Goal: Task Accomplishment & Management: Complete application form

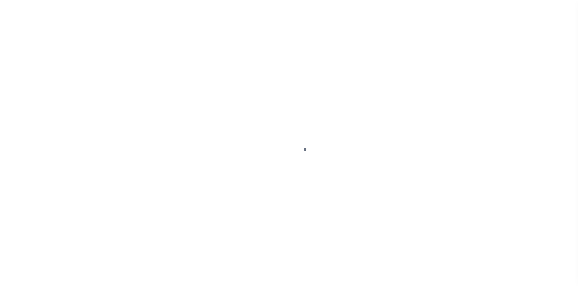
scroll to position [41, 0]
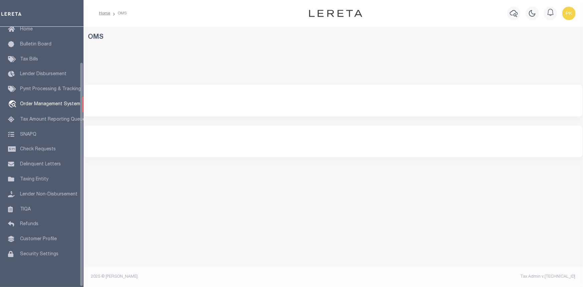
select select "200"
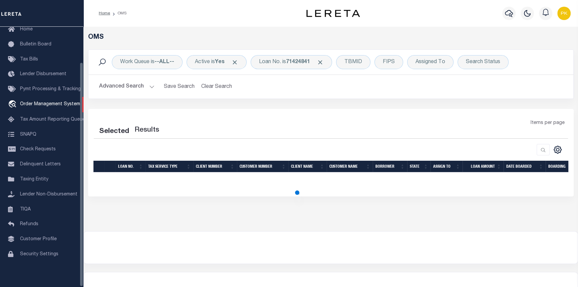
select select "200"
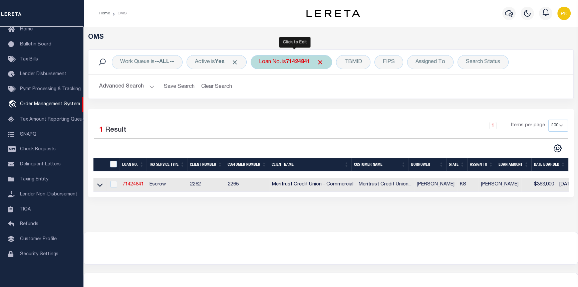
click at [302, 62] on b "71424841" at bounding box center [298, 61] width 24 height 5
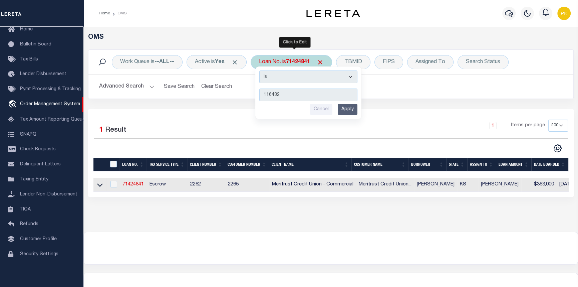
type input "116432"
click at [346, 111] on input "Apply" at bounding box center [348, 109] width 20 height 11
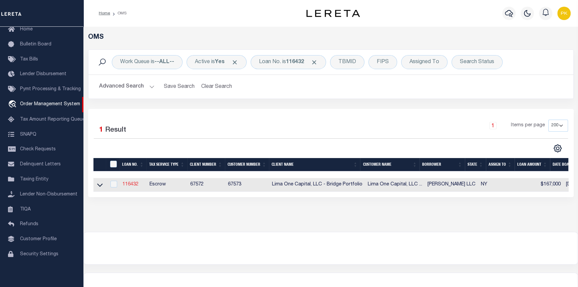
click at [129, 185] on link "116432" at bounding box center [131, 184] width 16 height 5
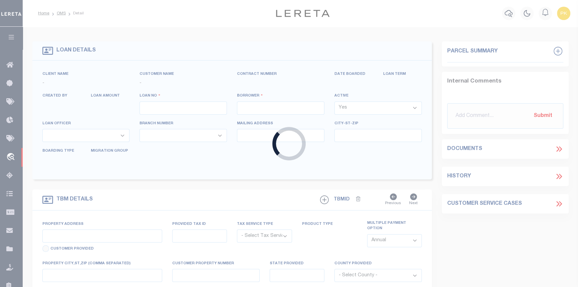
type input "116432"
type input "[PERSON_NAME] LLC"
select select
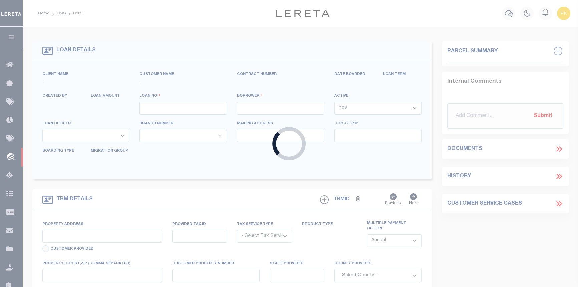
select select
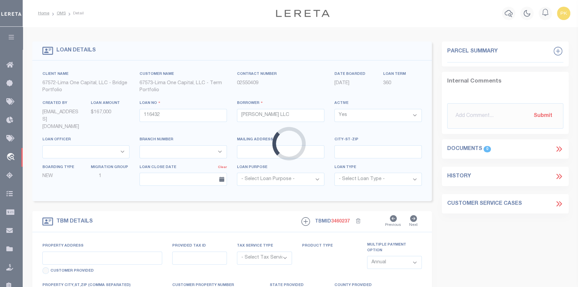
type input "[STREET_ADDRESS]"
radio input "true"
select select "Escrow"
type input "BUFFALO NY 14215"
type input "116432-1"
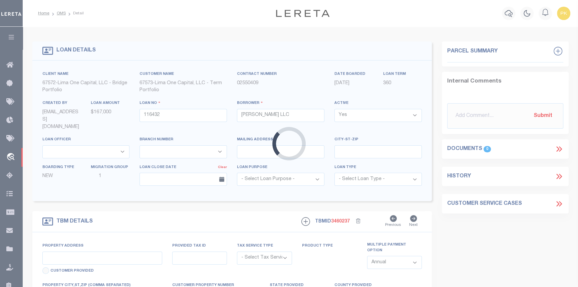
type input "NY"
type textarea "COLLECTOR: ENTITY: PARCEL: 0"
select select "4"
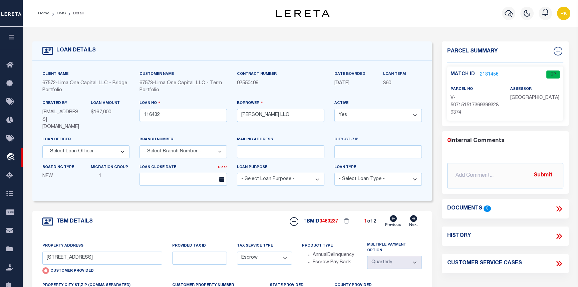
click at [488, 73] on link "2181456" at bounding box center [489, 74] width 19 height 7
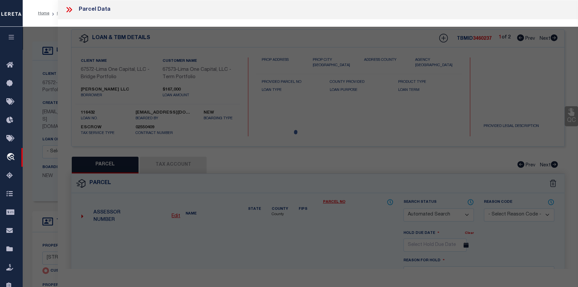
checkbox input "false"
select select "CP"
select select "AGW"
select select
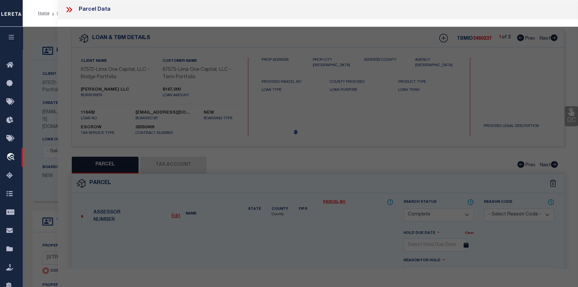
type input "[STREET_ADDRESS]"
checkbox input "false"
type input "BUFFALO NY 14215"
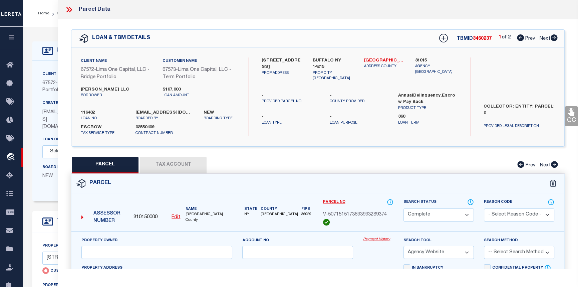
click at [380, 238] on link "Payment History" at bounding box center [378, 240] width 30 height 6
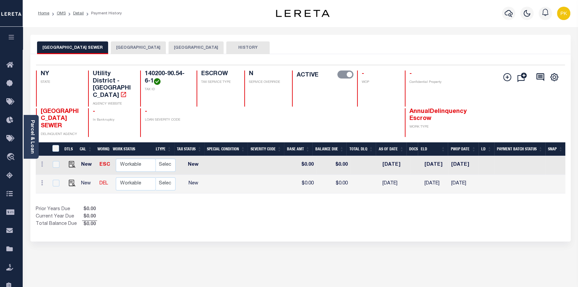
scroll to position [0, 88]
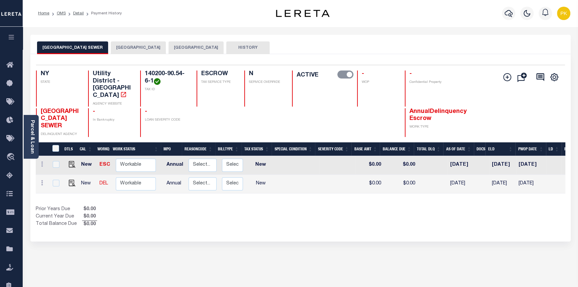
click at [117, 47] on button "BUFFALO CITY" at bounding box center [138, 47] width 55 height 13
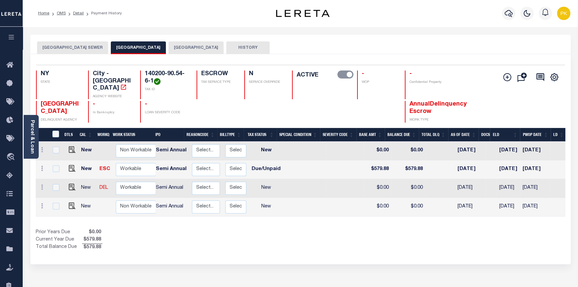
scroll to position [0, 0]
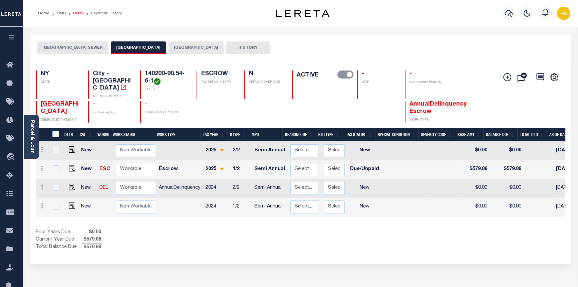
click at [75, 12] on link "Detail" at bounding box center [78, 13] width 11 height 4
drag, startPoint x: 169, startPoint y: 74, endPoint x: 155, endPoint y: 80, distance: 15.2
click at [153, 82] on h4 "140200-90.54-6-1" at bounding box center [167, 77] width 44 height 14
copy h4 "90.54-6-1"
click at [74, 13] on link "Detail" at bounding box center [78, 13] width 11 height 4
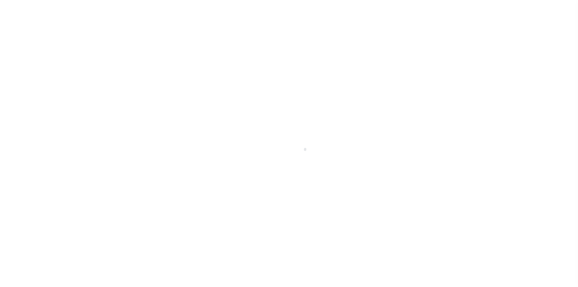
type input "[STREET_ADDRESS]"
radio input "true"
select select "Escrow"
type input "BUFFALO NY 14215"
type input "116432-1"
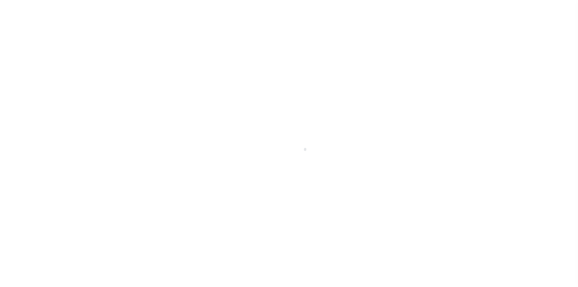
type input "NY"
type textarea "COLLECTOR: ENTITY: PARCEL: 0"
select select "4"
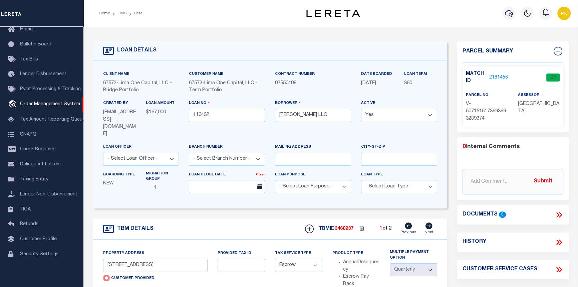
click at [556, 242] on icon at bounding box center [559, 242] width 9 height 9
select select "100"
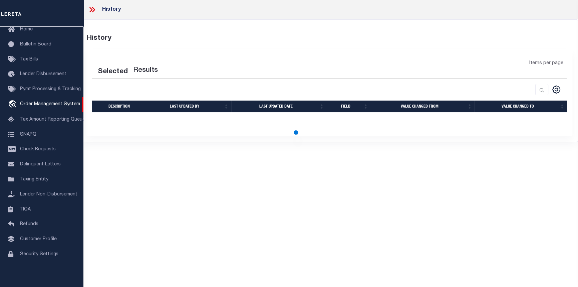
select select "100"
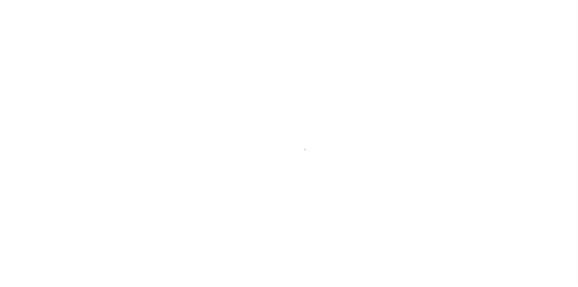
type input "[STREET_ADDRESS]"
radio input "true"
select select "Escrow"
type input "BUFFALO NY 14215"
type input "116432-1"
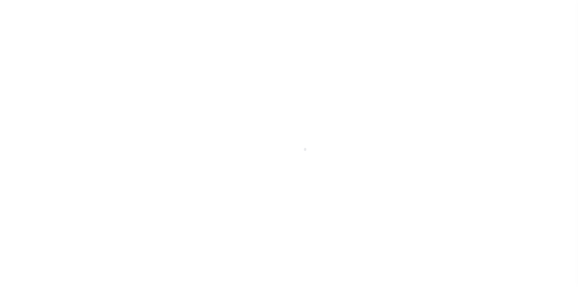
type input "NY"
type textarea "COLLECTOR: ENTITY: PARCEL: 0"
select select "4"
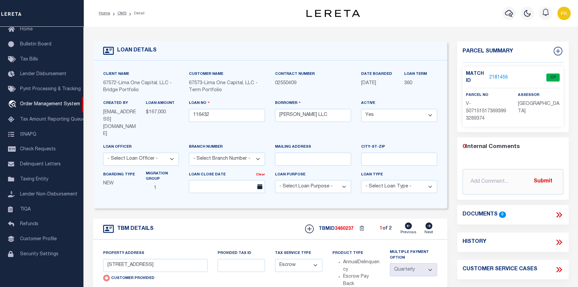
click at [495, 78] on link "2181456" at bounding box center [499, 77] width 19 height 7
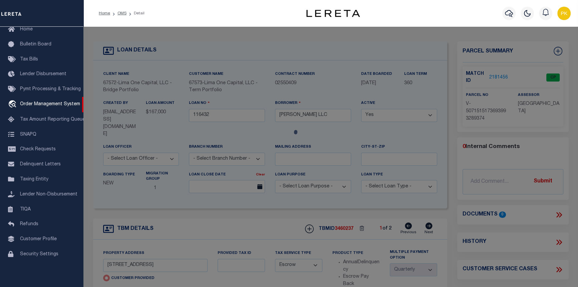
checkbox input "false"
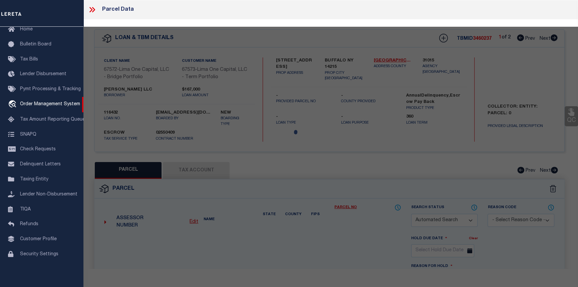
select select "CP"
select select "AGW"
select select
type input "[STREET_ADDRESS]"
checkbox input "false"
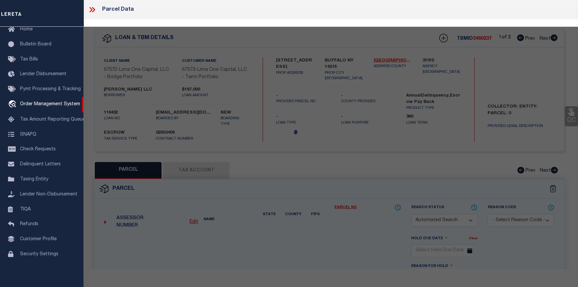
type input "BUFFALO NY 14215"
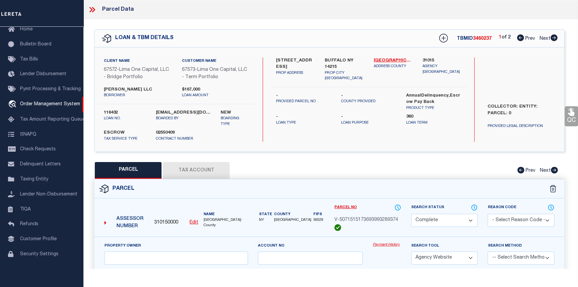
click at [382, 244] on link "Payment History" at bounding box center [387, 245] width 28 height 6
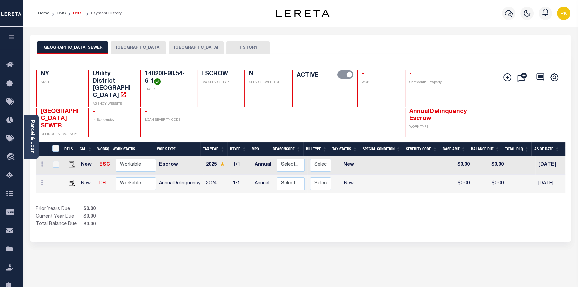
click at [76, 13] on link "Detail" at bounding box center [78, 13] width 11 height 4
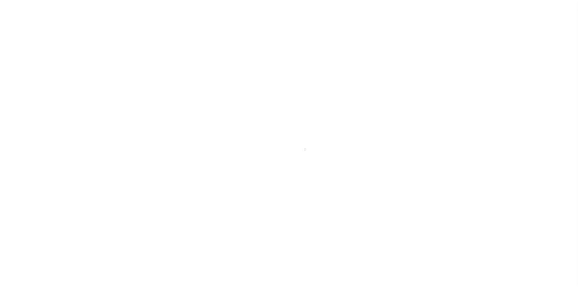
type input "[STREET_ADDRESS]"
radio input "true"
select select "Escrow"
type input "BUFFALO NY 14215"
type input "116432-1"
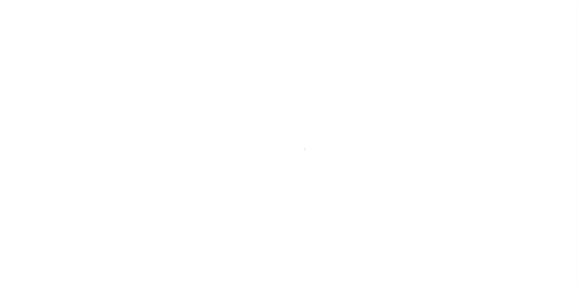
type input "NY"
type textarea "COLLECTOR: ENTITY: PARCEL: 0"
select select "4"
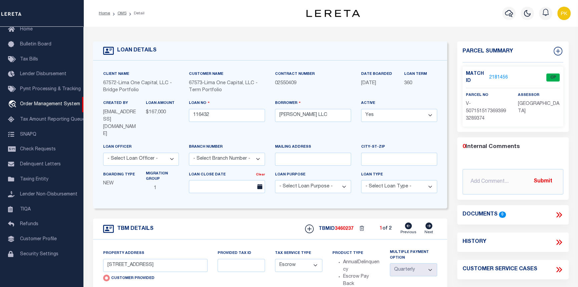
click at [430, 222] on icon at bounding box center [428, 225] width 7 height 7
type input "[STREET_ADDRESS]"
radio input "false"
type input "116432-2"
click at [497, 76] on link "2181457" at bounding box center [499, 77] width 19 height 7
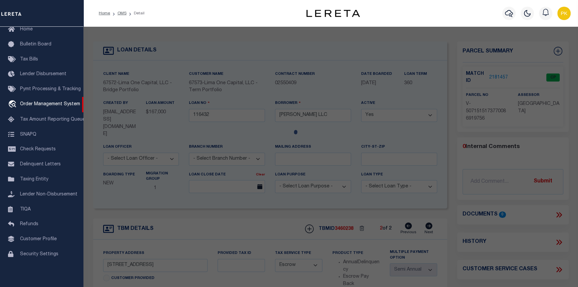
checkbox input "false"
select select "CP"
select select "AGW"
select select
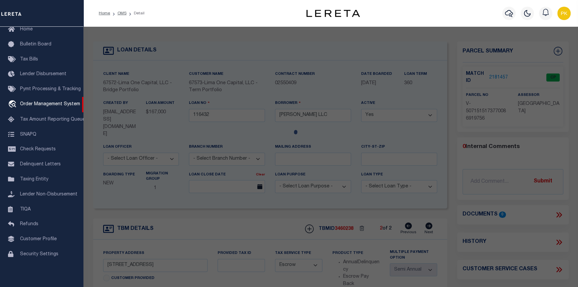
type input "[STREET_ADDRESS]"
checkbox input "false"
type input "BUFFALO NY 14215"
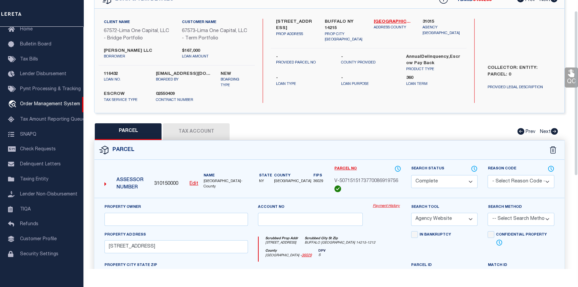
scroll to position [0, 0]
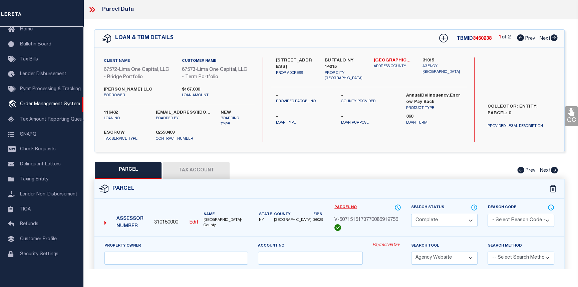
click at [382, 243] on link "Payment History" at bounding box center [387, 245] width 28 height 6
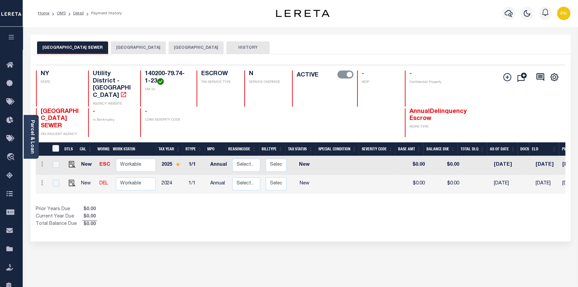
scroll to position [0, 46]
click at [121, 47] on button "BUFFALO CITY" at bounding box center [138, 47] width 55 height 13
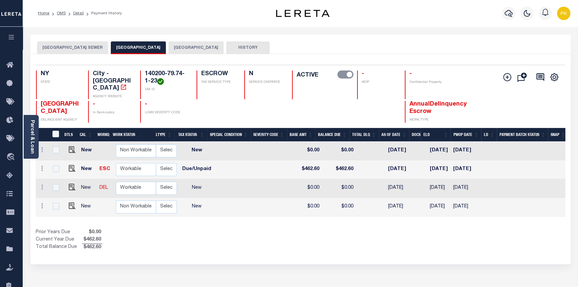
scroll to position [0, 0]
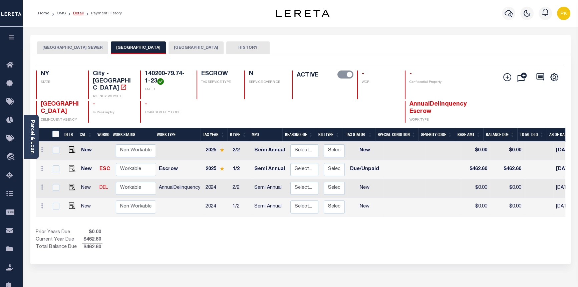
click at [77, 13] on link "Detail" at bounding box center [78, 13] width 11 height 4
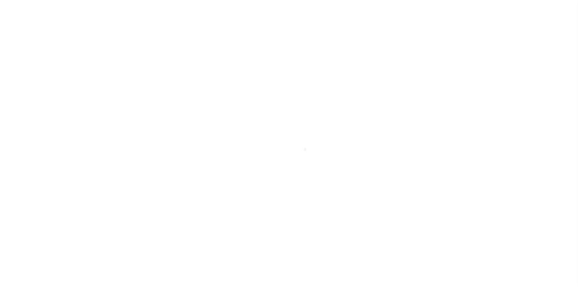
type input "[STREET_ADDRESS]"
select select "Escrow"
type input "BUFFALO NY 14215"
type input "116432-2"
type input "NY"
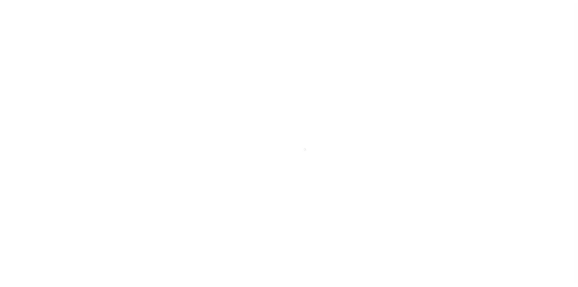
type textarea "COLLECTOR: ENTITY: PARCEL: 0"
select select "4"
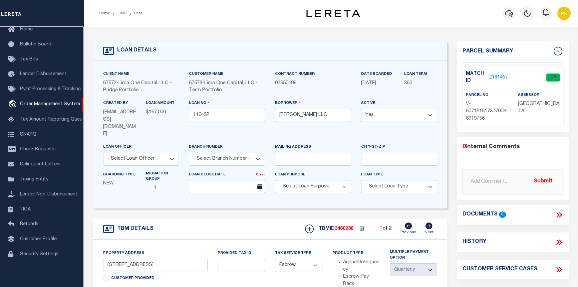
click at [493, 77] on link "2181457" at bounding box center [499, 77] width 19 height 7
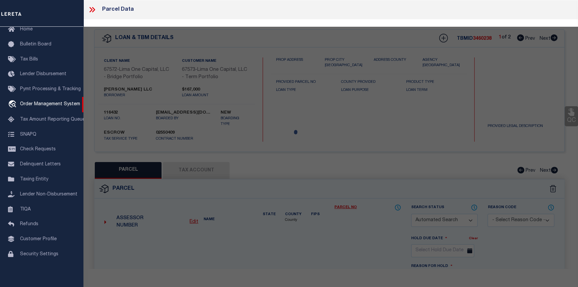
checkbox input "false"
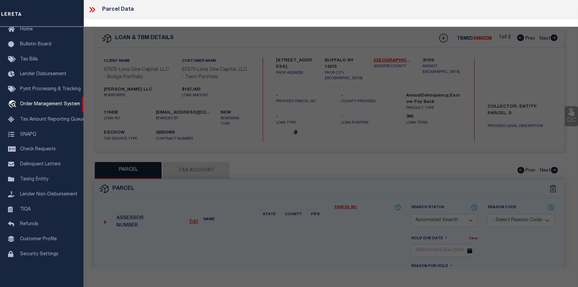
select select "CP"
select select "AGW"
select select
type input "[STREET_ADDRESS]"
checkbox input "false"
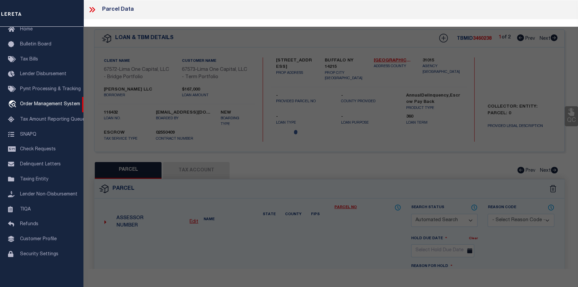
type input "BUFFALO NY 14215"
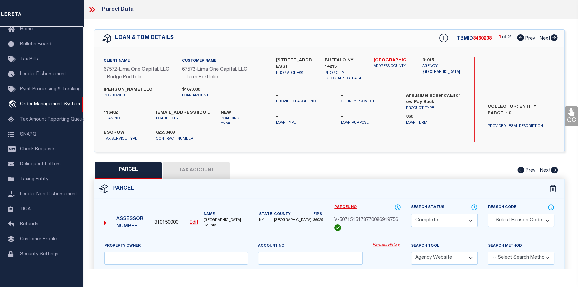
click at [382, 244] on link "Payment History" at bounding box center [387, 245] width 28 height 6
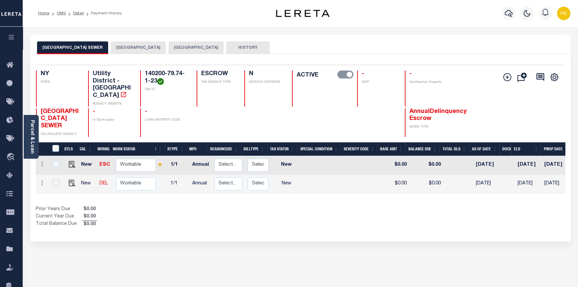
scroll to position [0, 59]
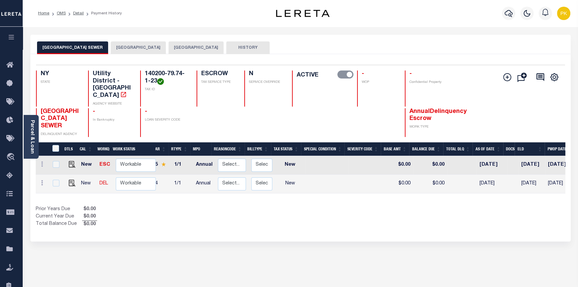
drag, startPoint x: 112, startPoint y: 48, endPoint x: 118, endPoint y: 47, distance: 5.4
click at [116, 49] on button "[GEOGRAPHIC_DATA]" at bounding box center [138, 47] width 55 height 13
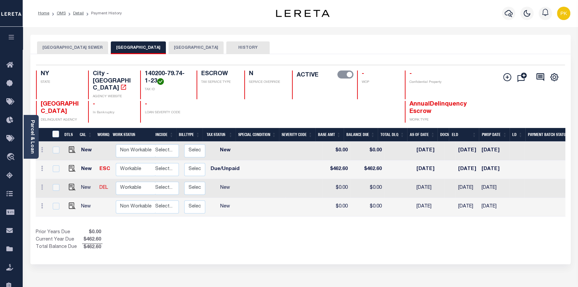
scroll to position [0, 146]
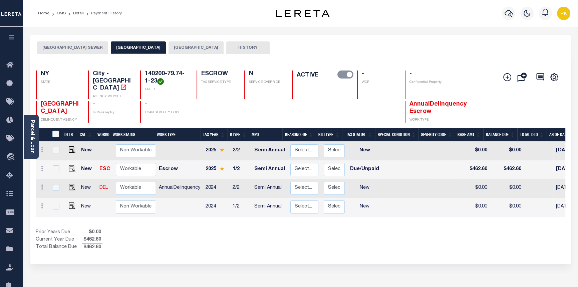
click at [63, 49] on button "[GEOGRAPHIC_DATA] SEWER" at bounding box center [72, 47] width 71 height 13
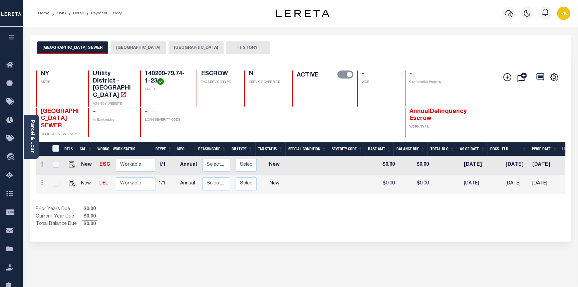
click at [158, 175] on td "1/1" at bounding box center [167, 184] width 22 height 19
checkbox input "true"
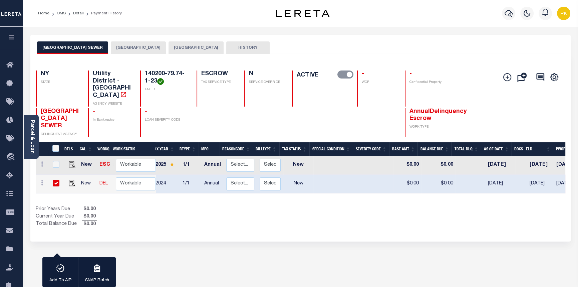
scroll to position [0, 156]
